Goal: Task Accomplishment & Management: Use online tool/utility

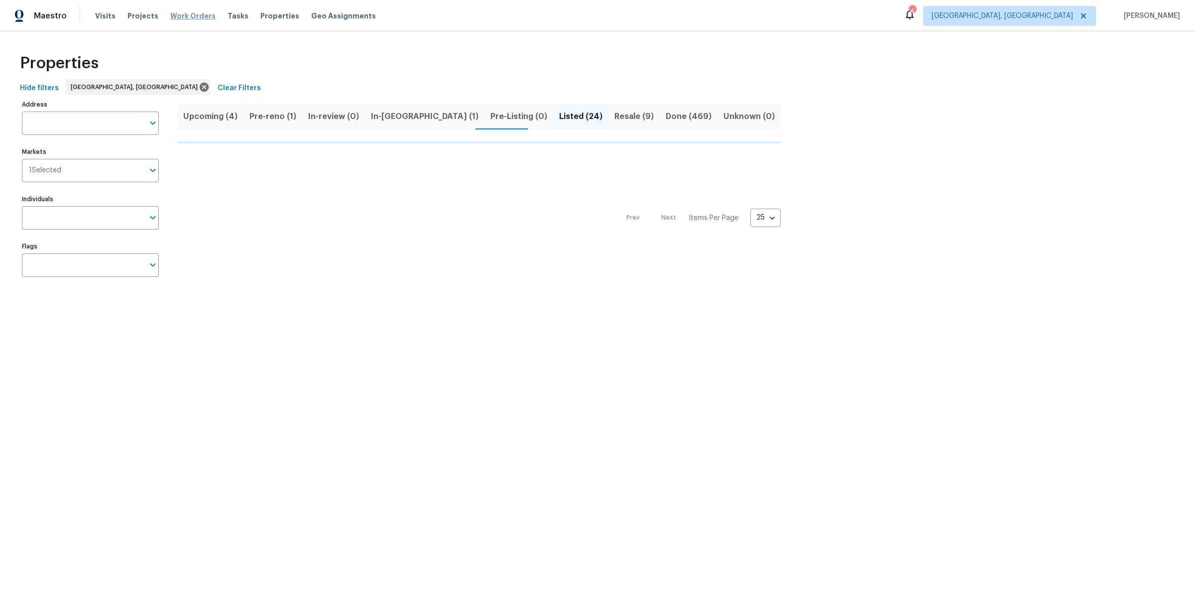
click at [190, 13] on span "Work Orders" at bounding box center [192, 16] width 45 height 10
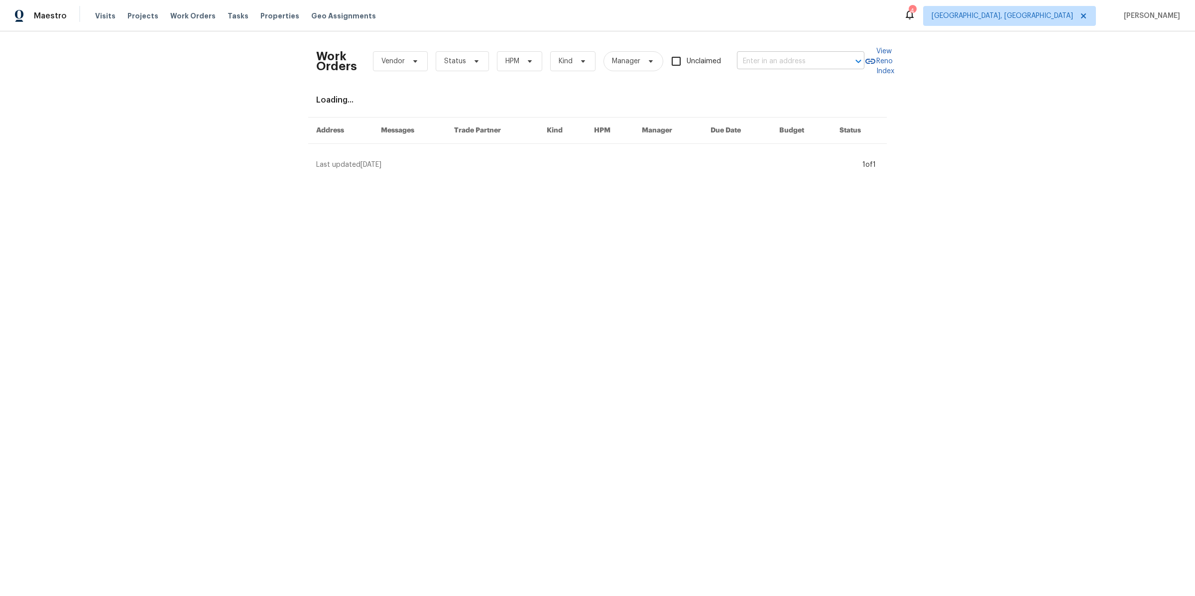
click at [758, 58] on input "text" at bounding box center [787, 61] width 100 height 15
type input "[PERSON_NAME]"
click at [752, 102] on li "[STREET_ADDRESS][PERSON_NAME]" at bounding box center [799, 115] width 127 height 27
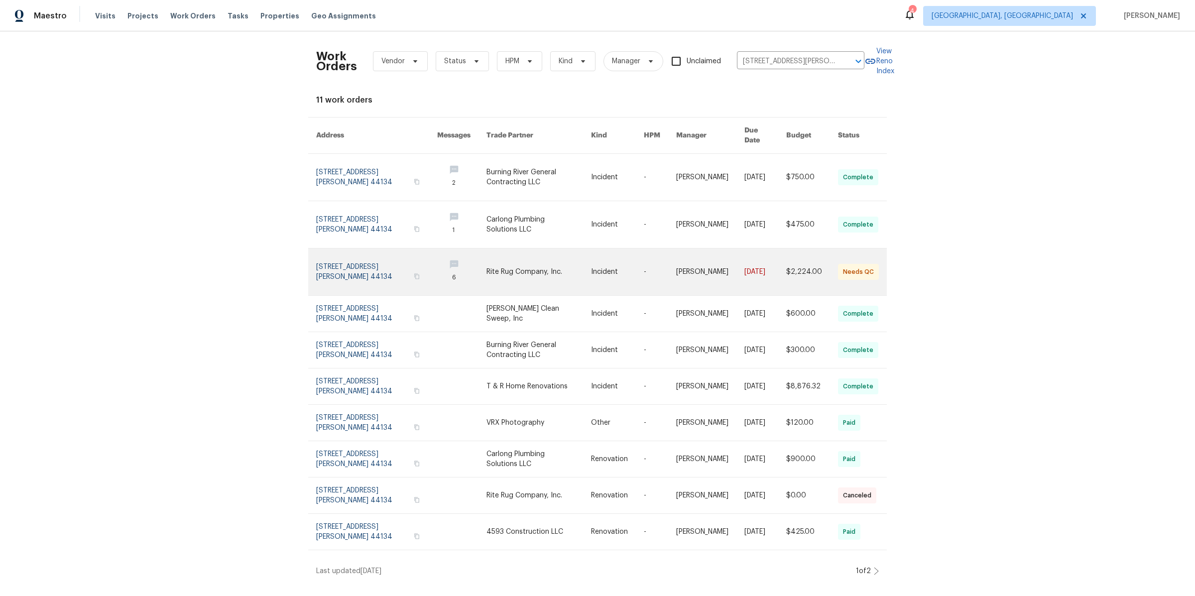
click at [367, 260] on link at bounding box center [376, 271] width 121 height 47
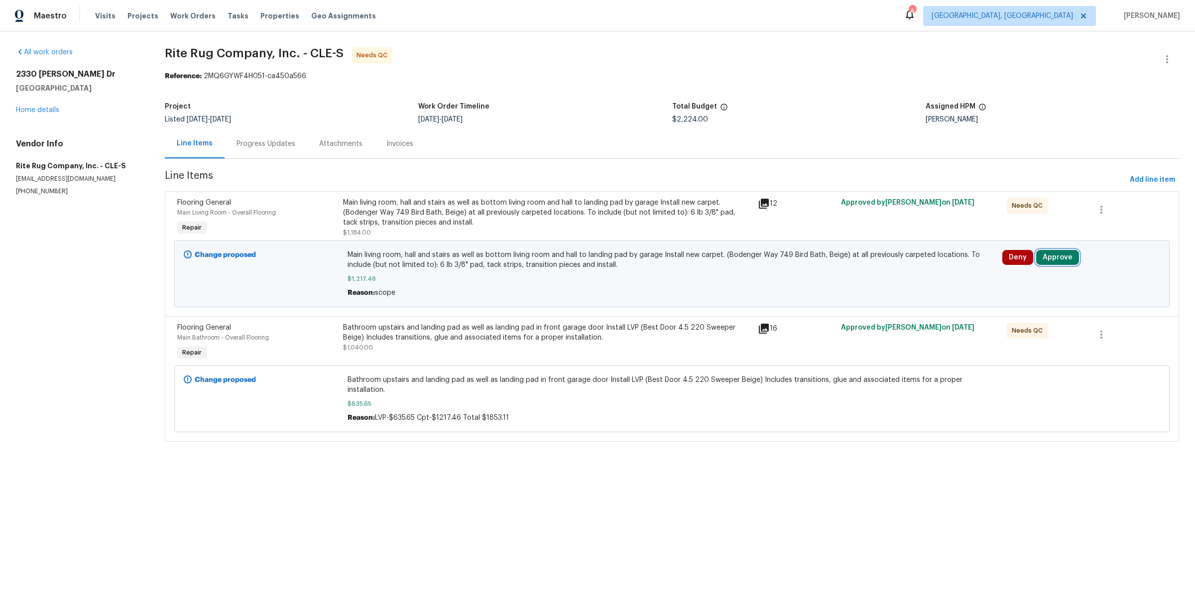
click at [1051, 260] on button "Approve" at bounding box center [1057, 257] width 43 height 15
click at [922, 263] on span "Approve" at bounding box center [915, 265] width 28 height 7
